Goal: Browse casually

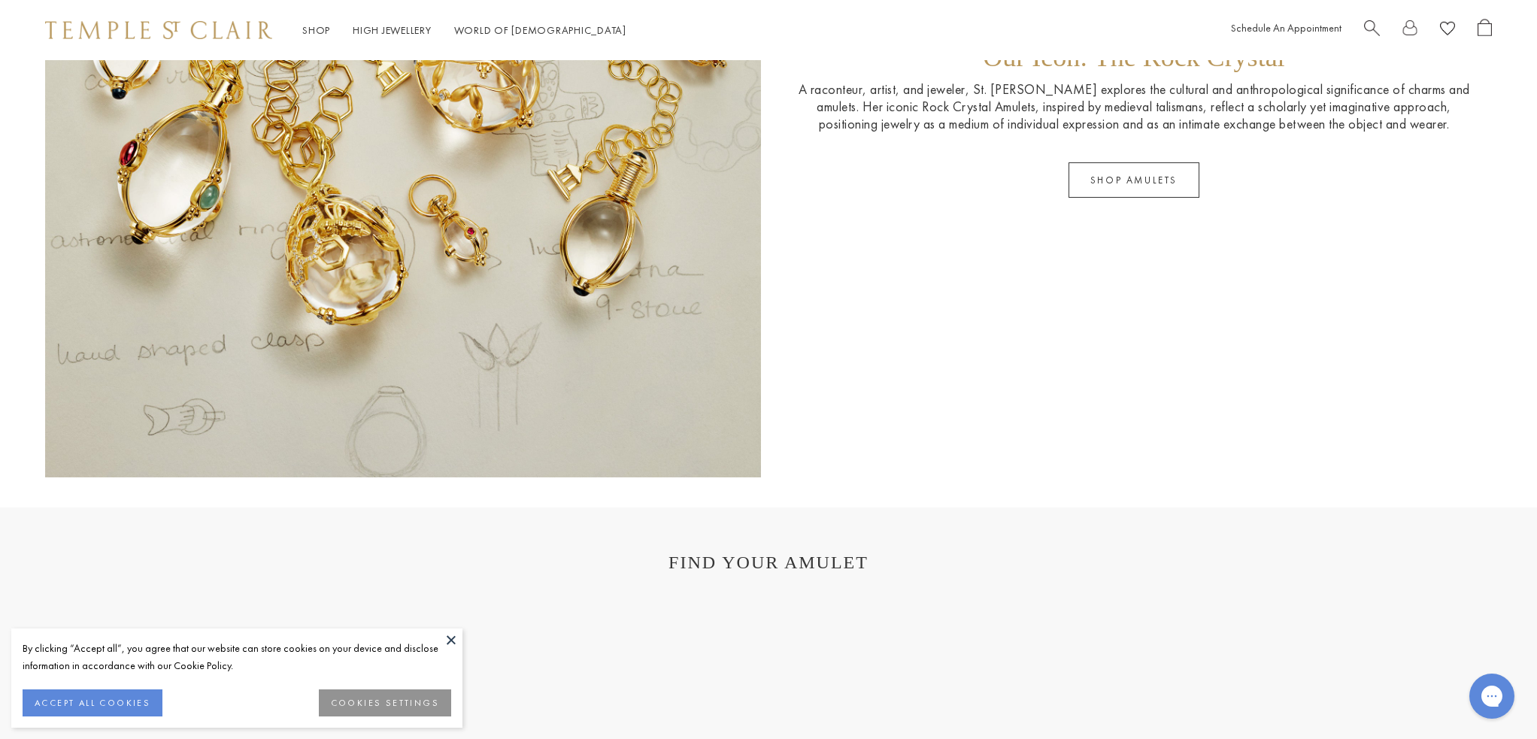
scroll to position [3132, 0]
